Goal: Download file/media

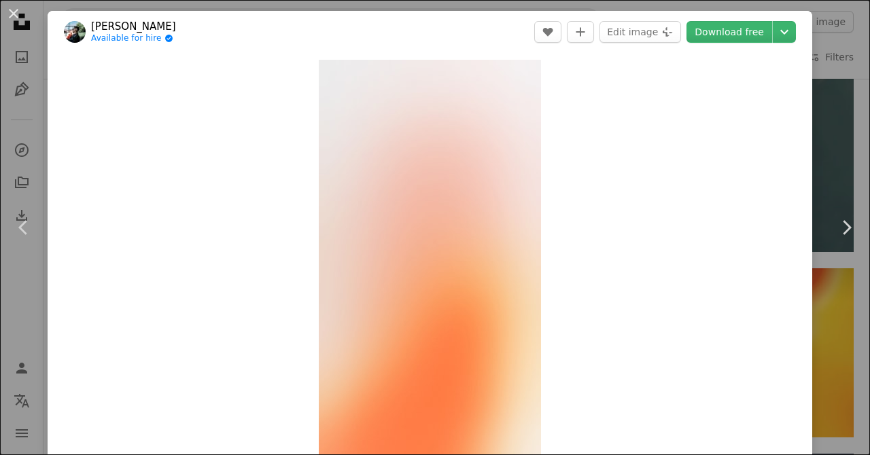
scroll to position [1194, 0]
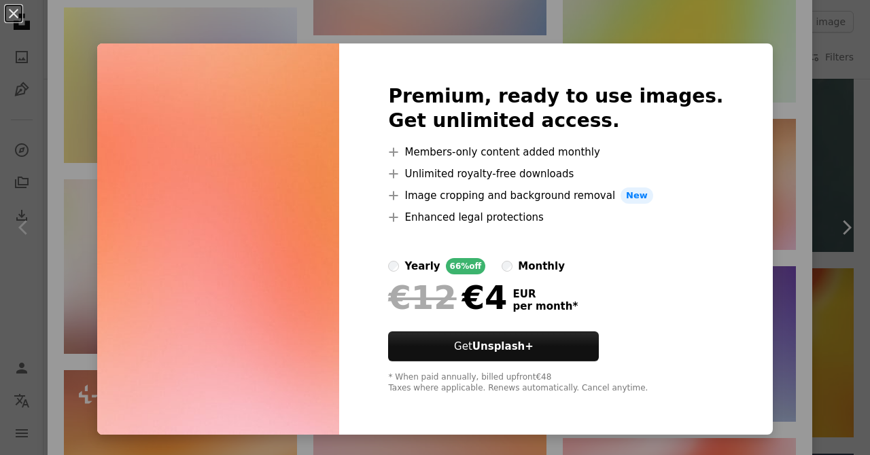
click at [793, 75] on div "An X shape Premium, ready to use images. Get unlimited access. A plus sign Memb…" at bounding box center [435, 227] width 870 height 455
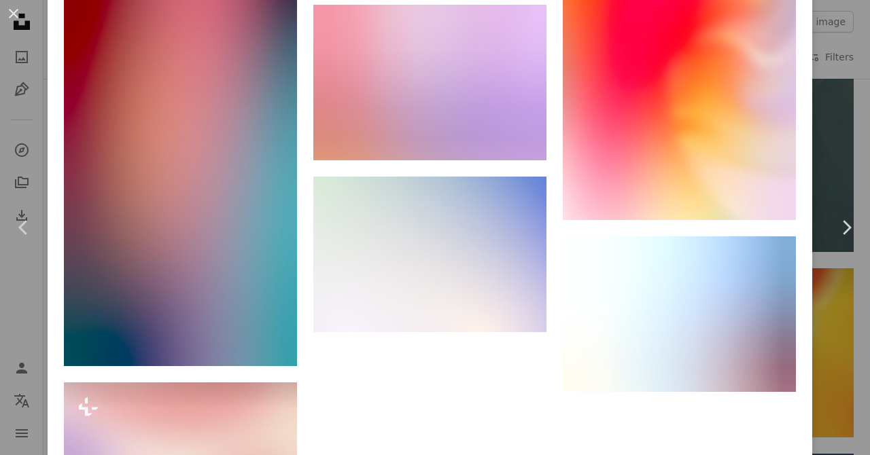
scroll to position [4749, 0]
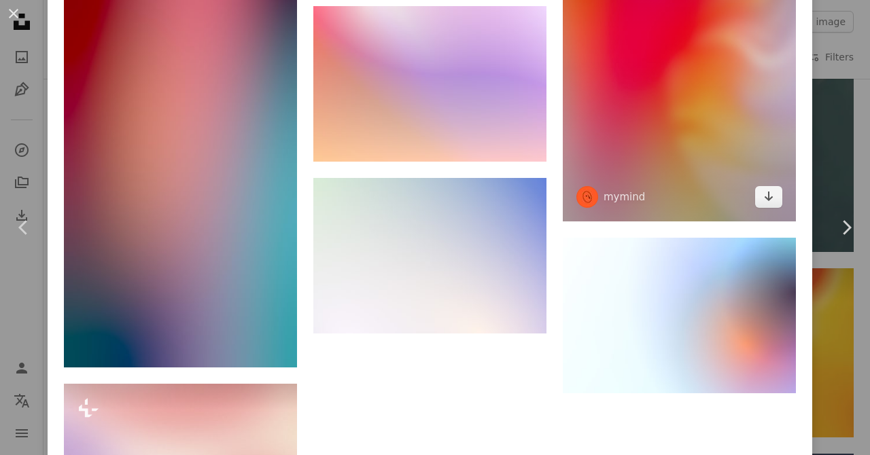
click at [773, 201] on icon "Download" at bounding box center [769, 197] width 9 height 10
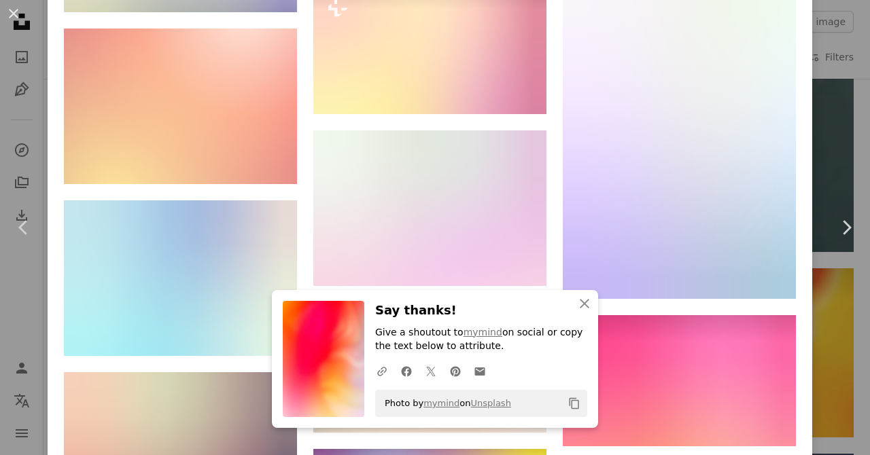
scroll to position [4160, 0]
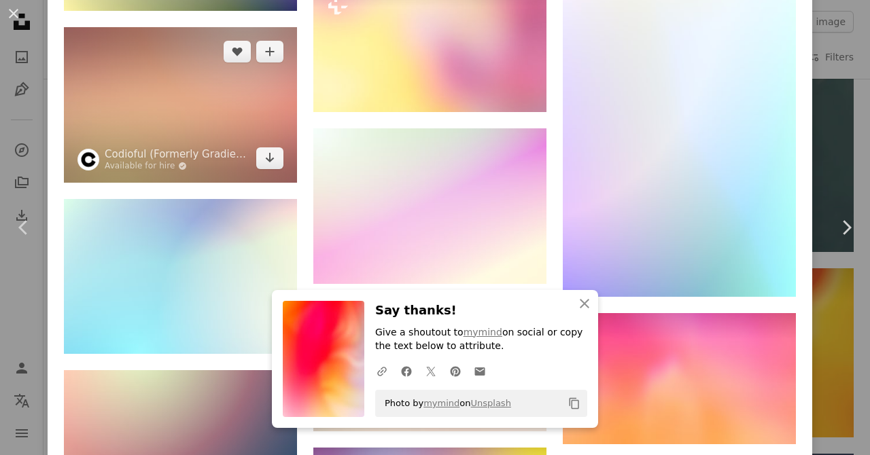
click at [275, 166] on icon "Arrow pointing down" at bounding box center [269, 158] width 11 height 16
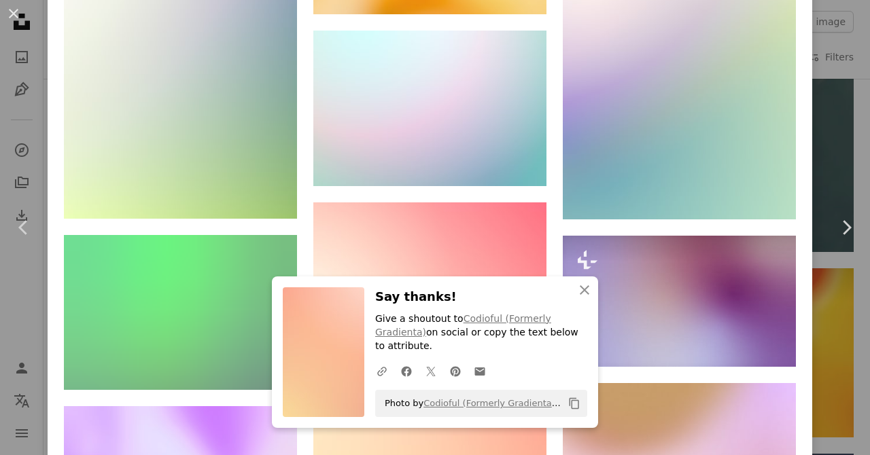
scroll to position [6767, 0]
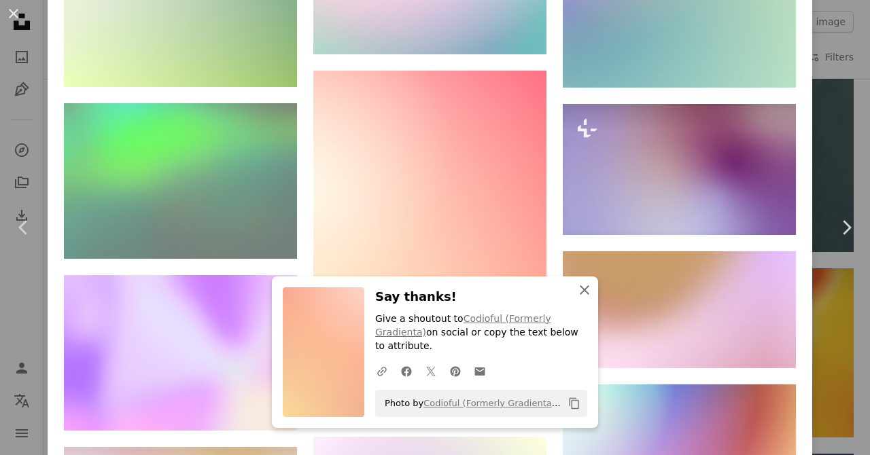
click at [587, 298] on icon "An X shape" at bounding box center [584, 290] width 16 height 16
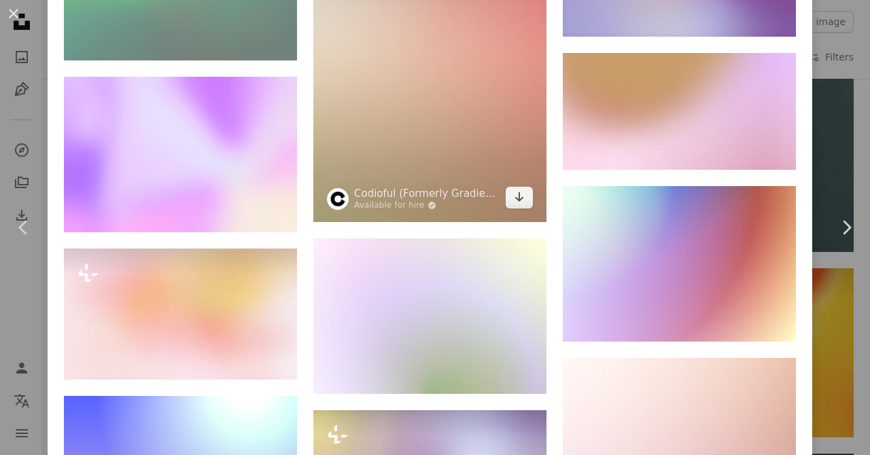
click at [523, 205] on icon "Arrow pointing down" at bounding box center [519, 197] width 11 height 16
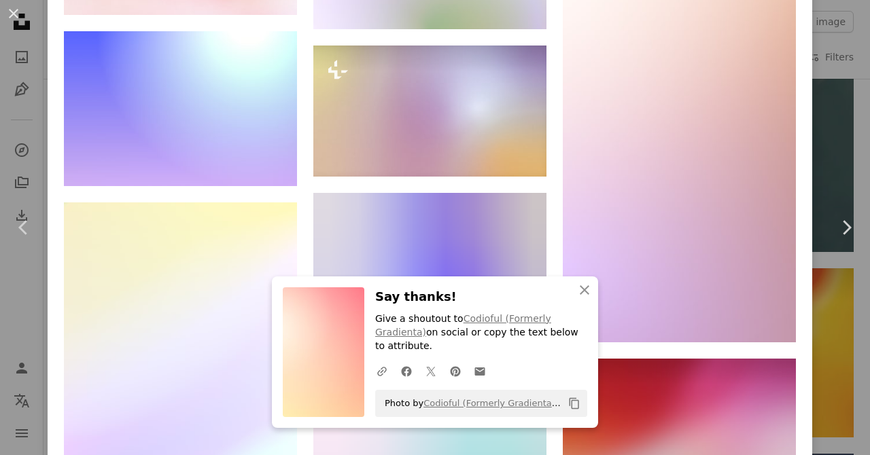
scroll to position [7340, 0]
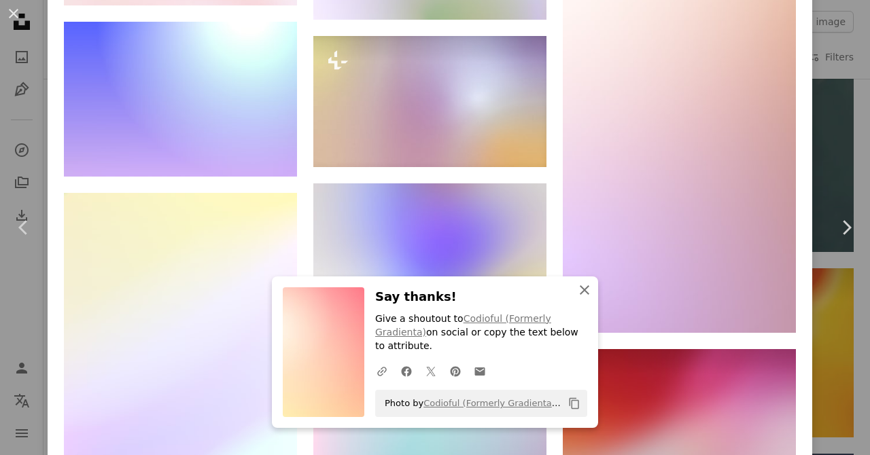
click at [587, 298] on icon "An X shape" at bounding box center [584, 290] width 16 height 16
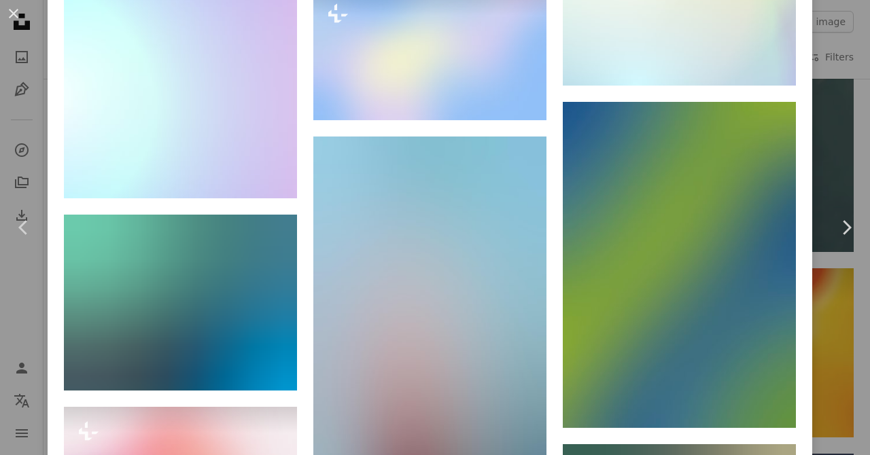
scroll to position [12444, 0]
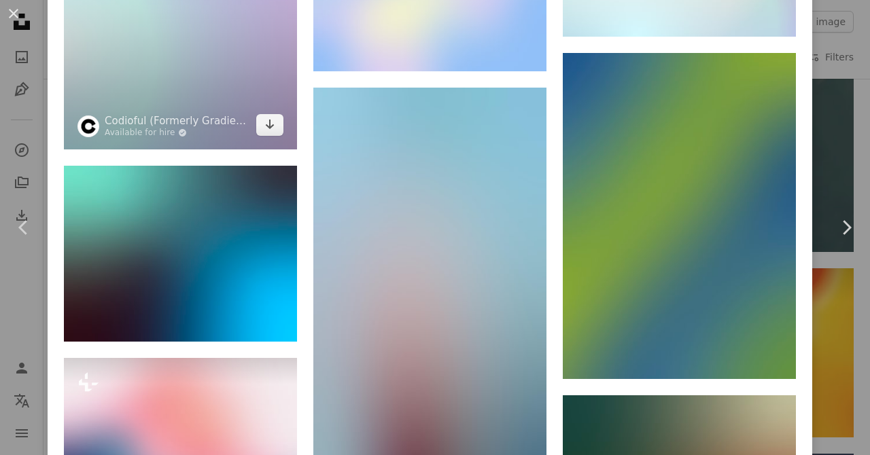
click at [275, 129] on icon "Download" at bounding box center [270, 125] width 9 height 10
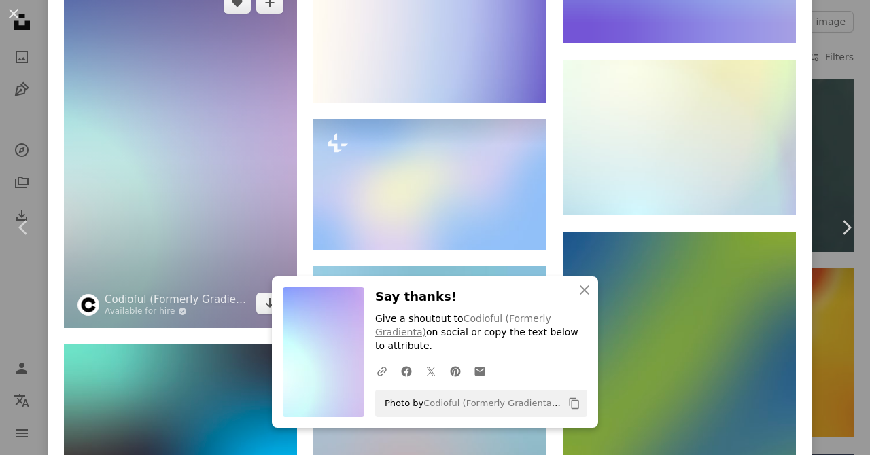
scroll to position [12268, 0]
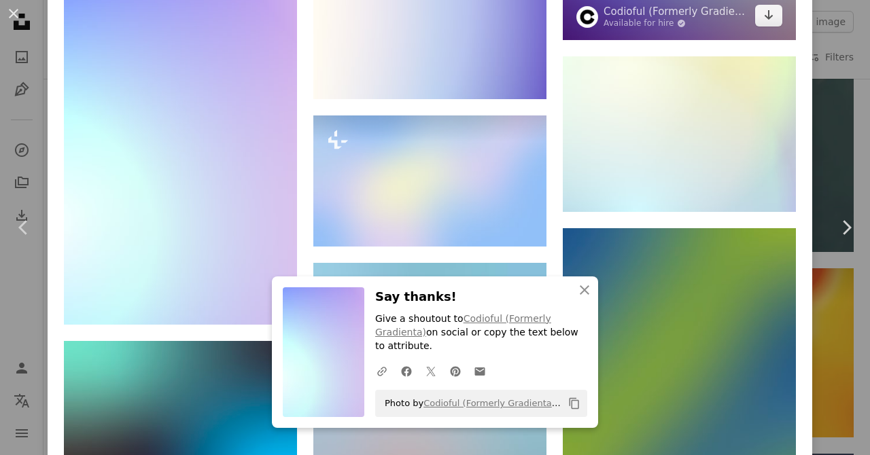
click at [774, 23] on icon "Arrow pointing down" at bounding box center [768, 15] width 11 height 16
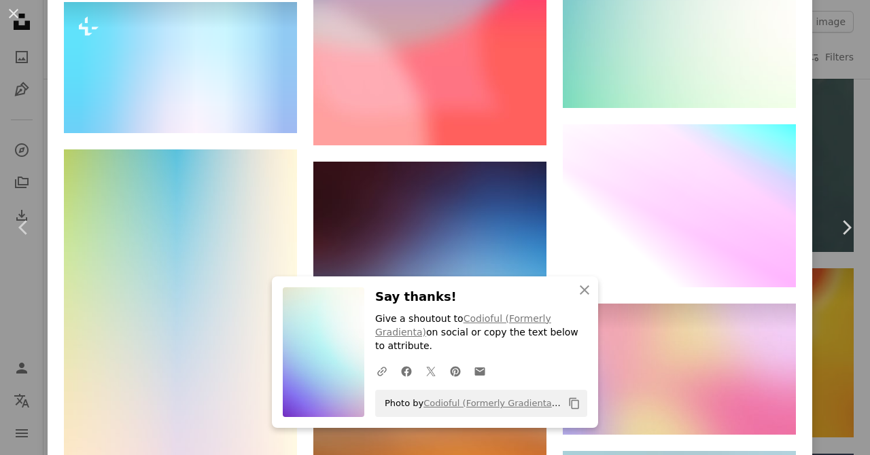
scroll to position [15032, 0]
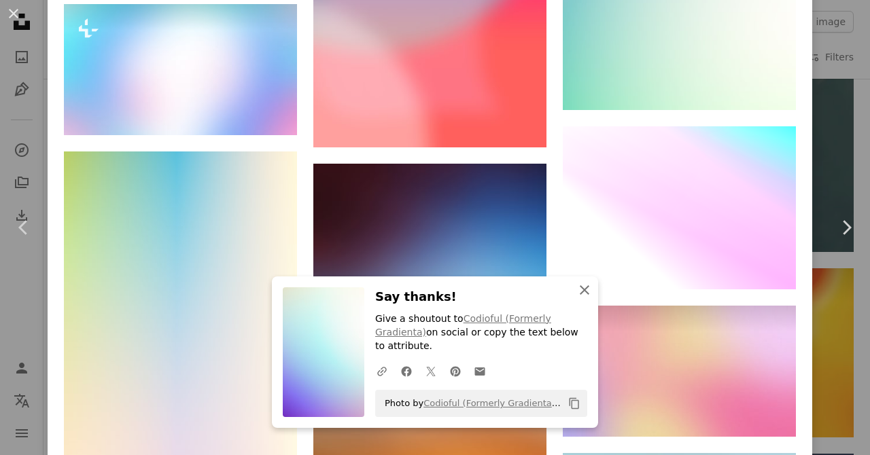
click at [584, 298] on icon "An X shape" at bounding box center [584, 290] width 16 height 16
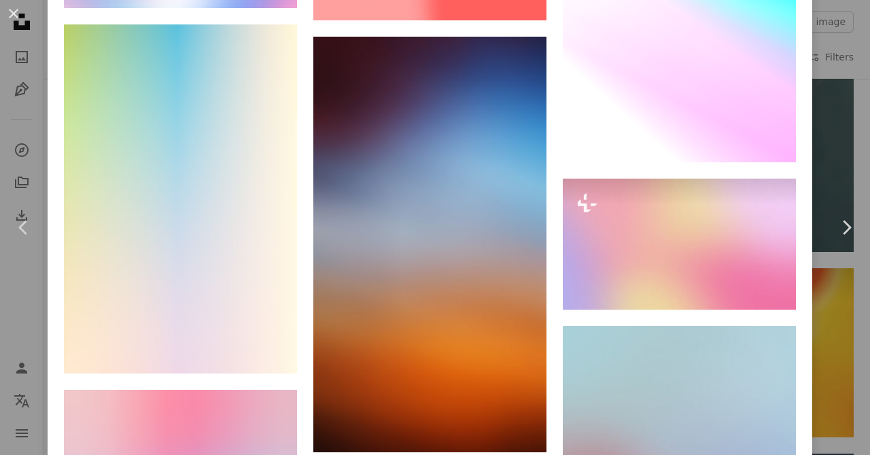
scroll to position [15167, 0]
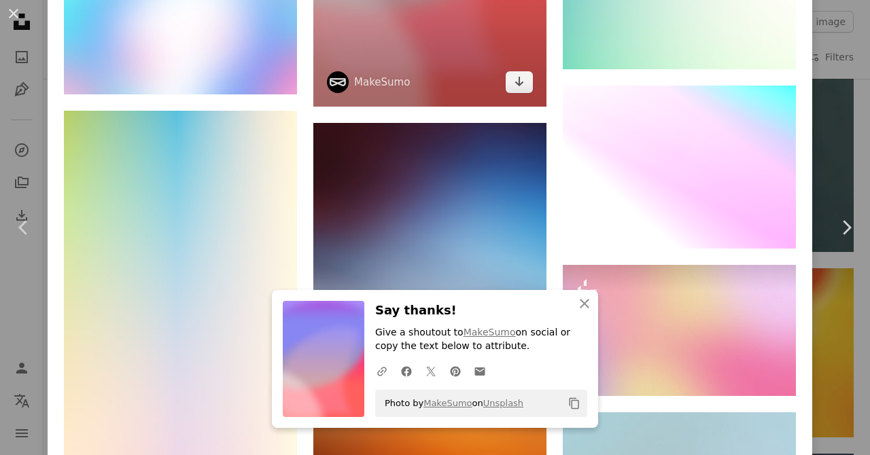
scroll to position [15067, 0]
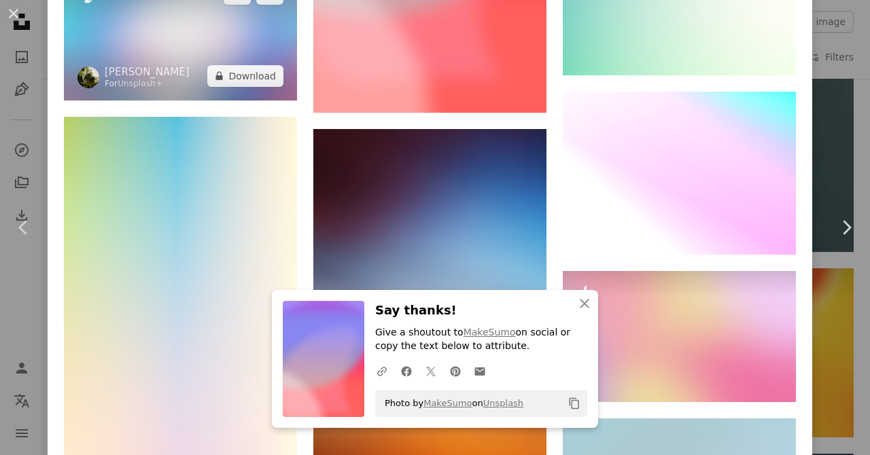
click at [237, 101] on img at bounding box center [180, 34] width 233 height 131
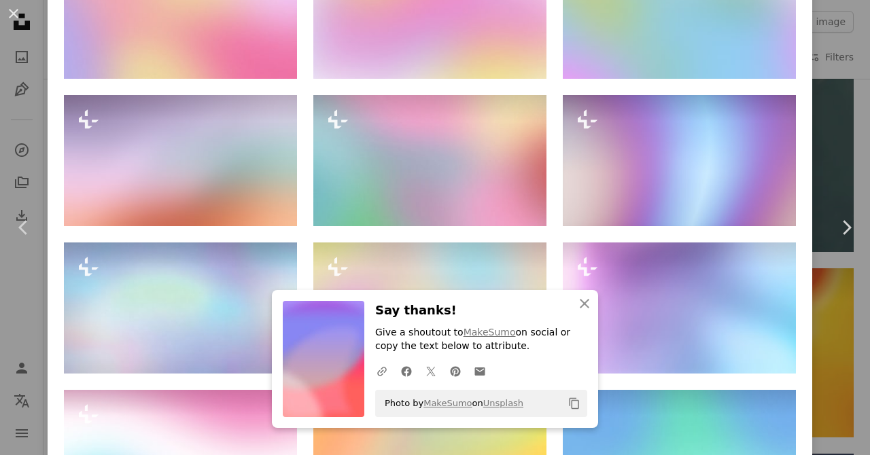
click at [585, 307] on icon "An X shape" at bounding box center [584, 304] width 16 height 16
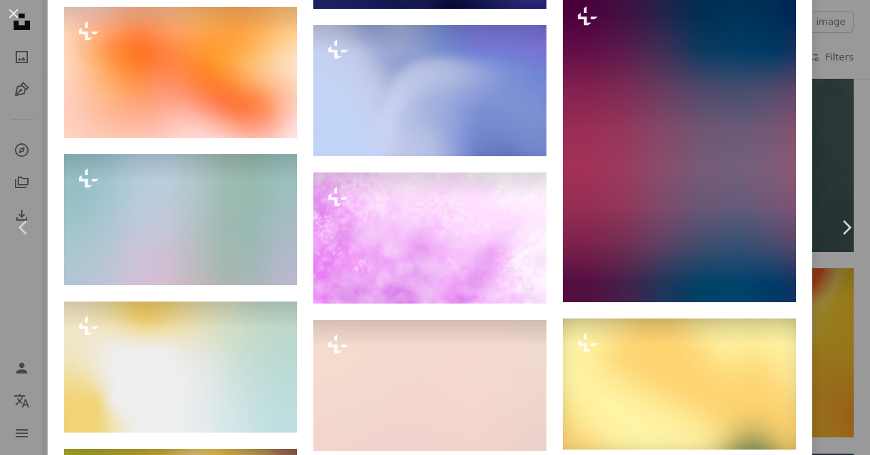
scroll to position [11546, 0]
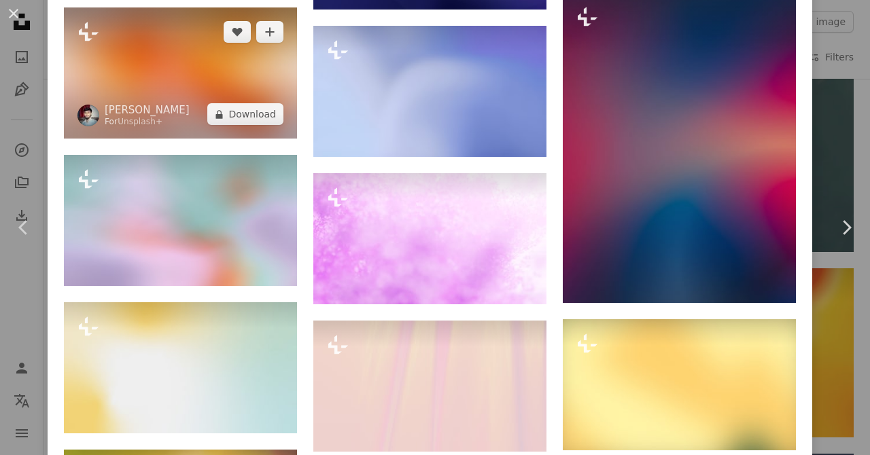
click at [179, 139] on img at bounding box center [180, 72] width 233 height 131
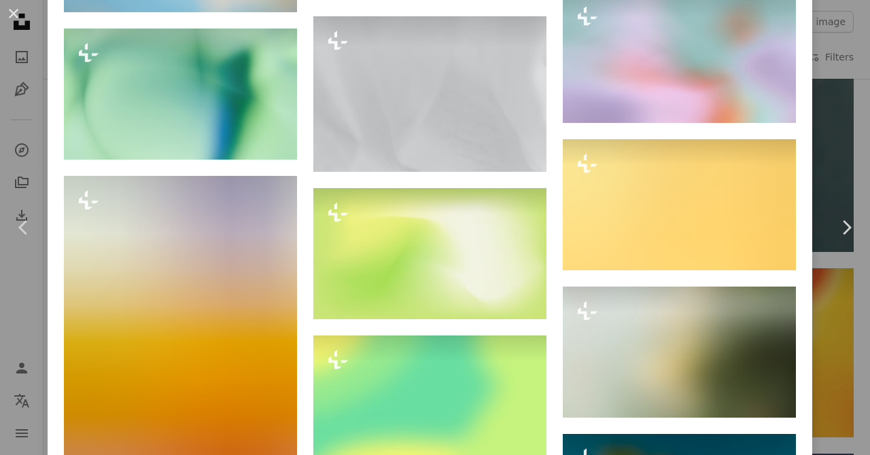
scroll to position [9148, 0]
